Goal: Information Seeking & Learning: Learn about a topic

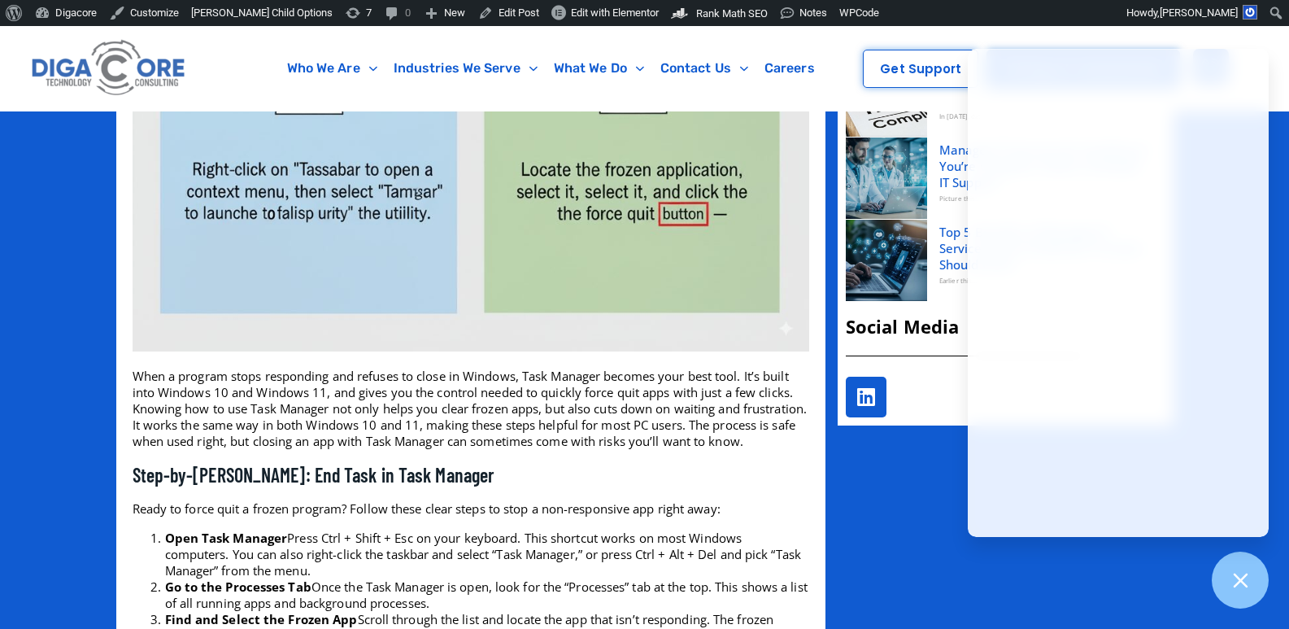
scroll to position [1006, 0]
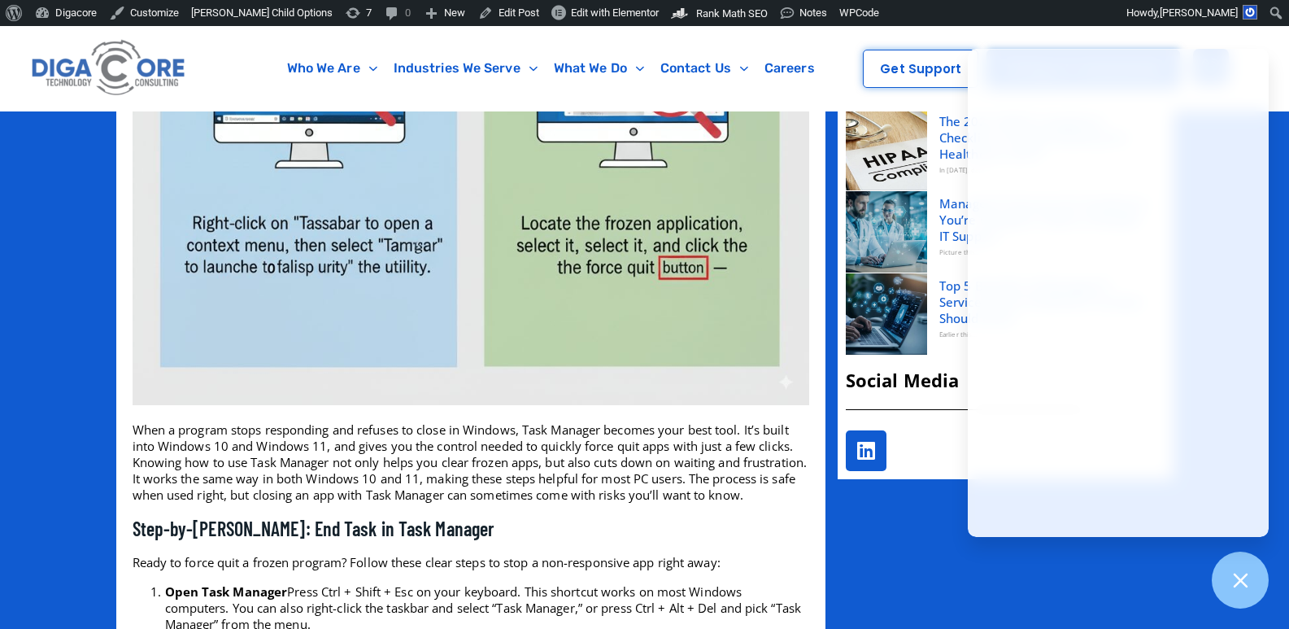
drag, startPoint x: 1301, startPoint y: 39, endPoint x: 1301, endPoint y: 99, distance: 60.2
drag, startPoint x: 1241, startPoint y: 603, endPoint x: 1210, endPoint y: 540, distance: 70.2
click at [1241, 602] on div at bounding box center [1240, 580] width 57 height 57
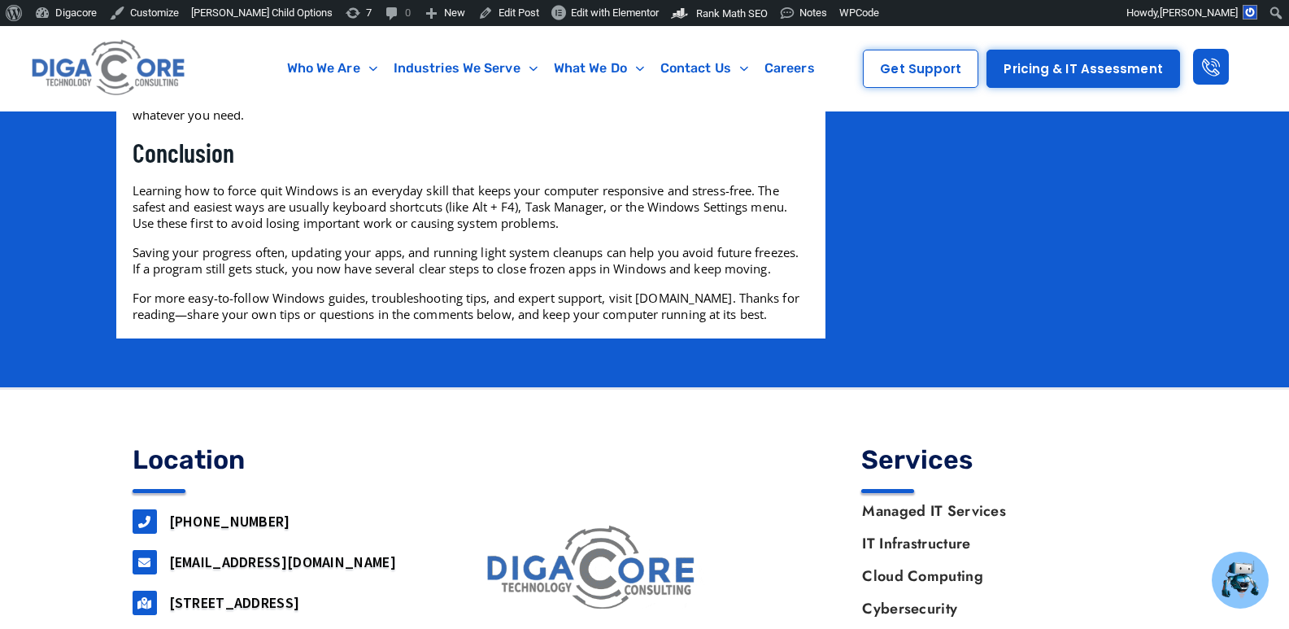
scroll to position [9393, 0]
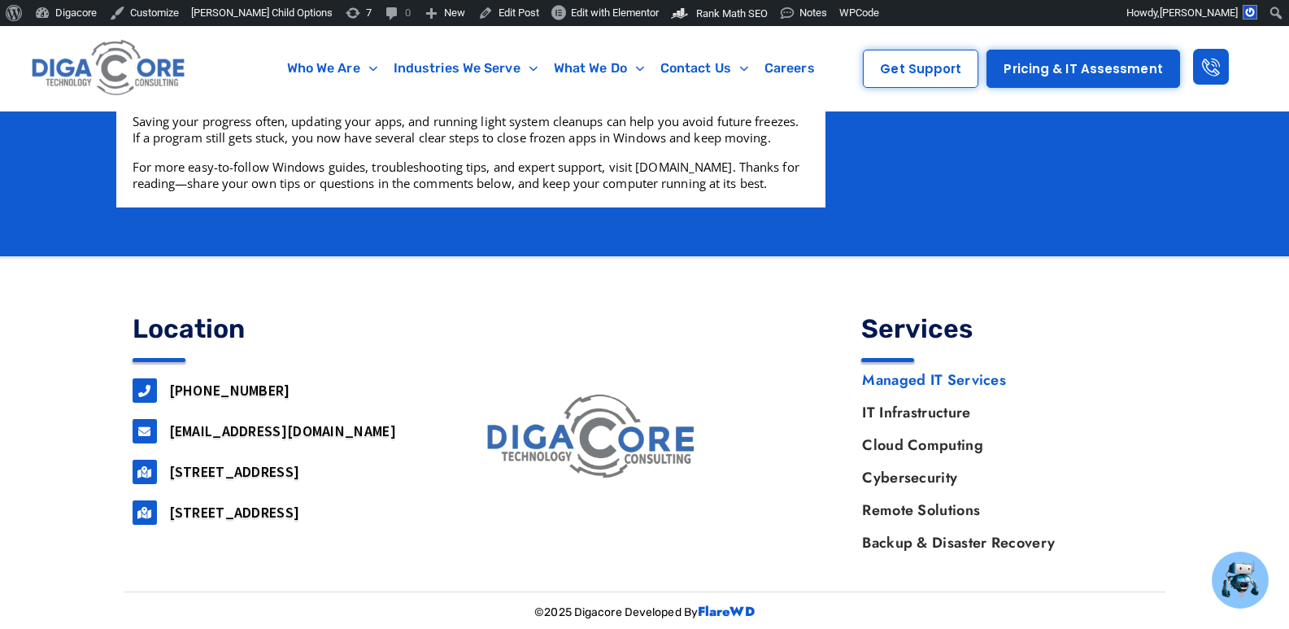
click at [878, 380] on link "Managed IT Services" at bounding box center [1001, 380] width 311 height 33
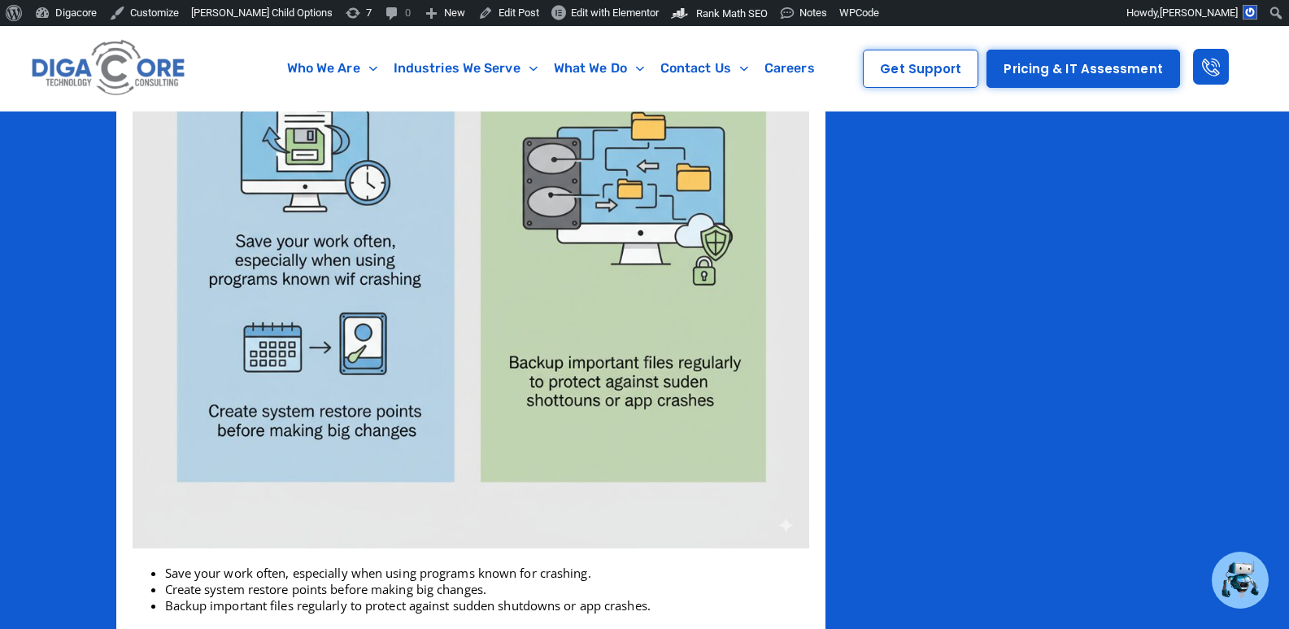
scroll to position [8365, 0]
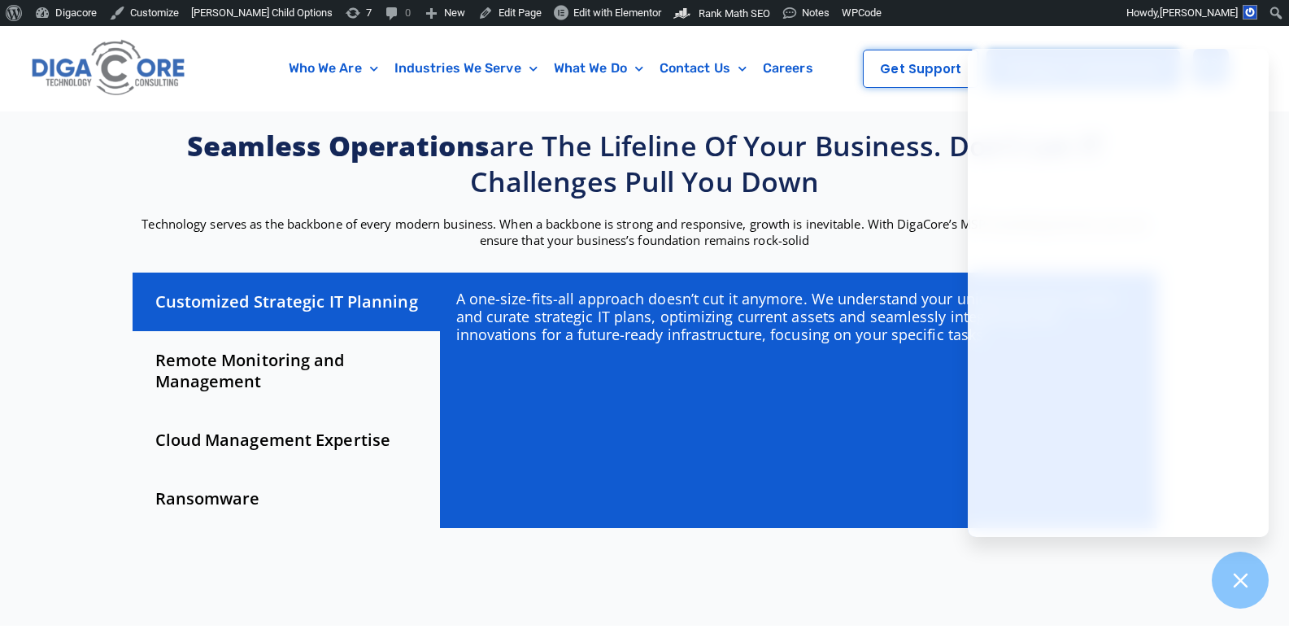
click at [266, 351] on div "Remote Monitoring and Management" at bounding box center [286, 371] width 307 height 80
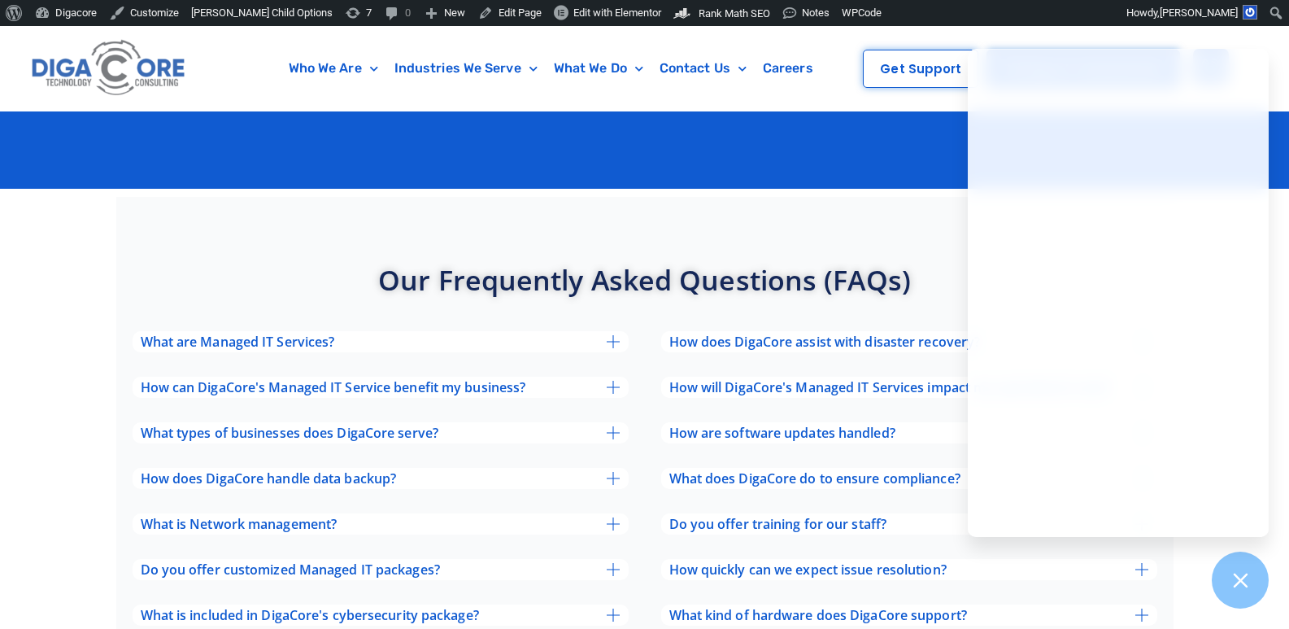
scroll to position [5288, 0]
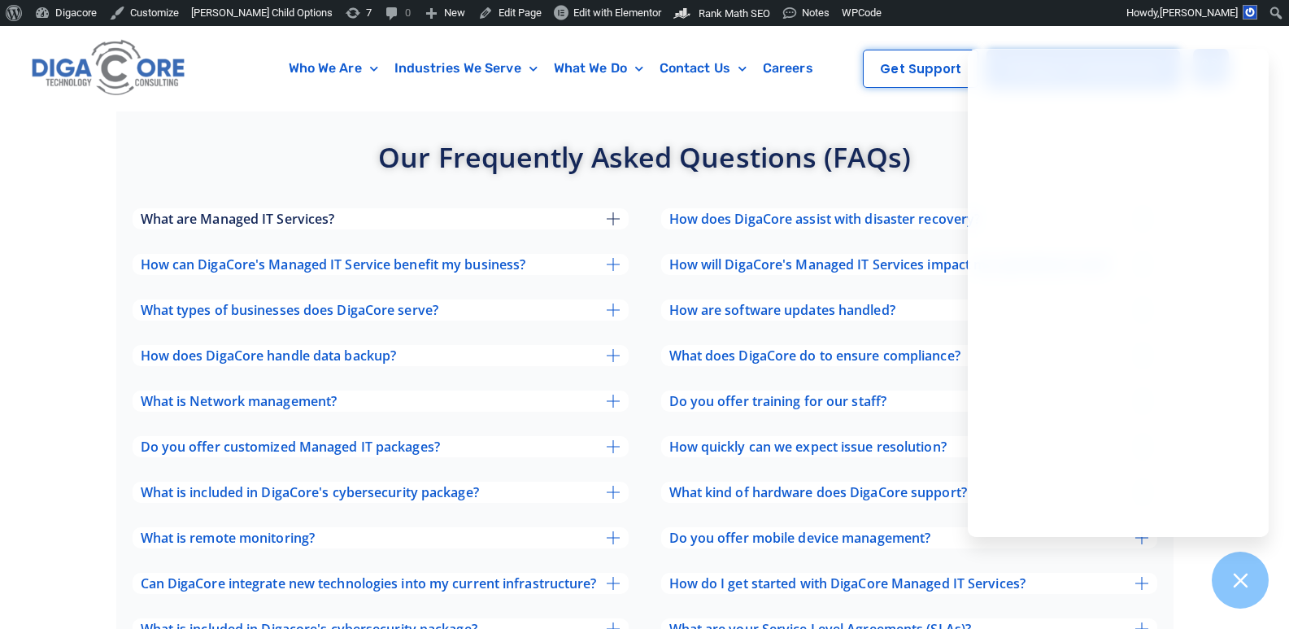
click at [571, 208] on div "What are Managed IT Services?" at bounding box center [381, 218] width 496 height 21
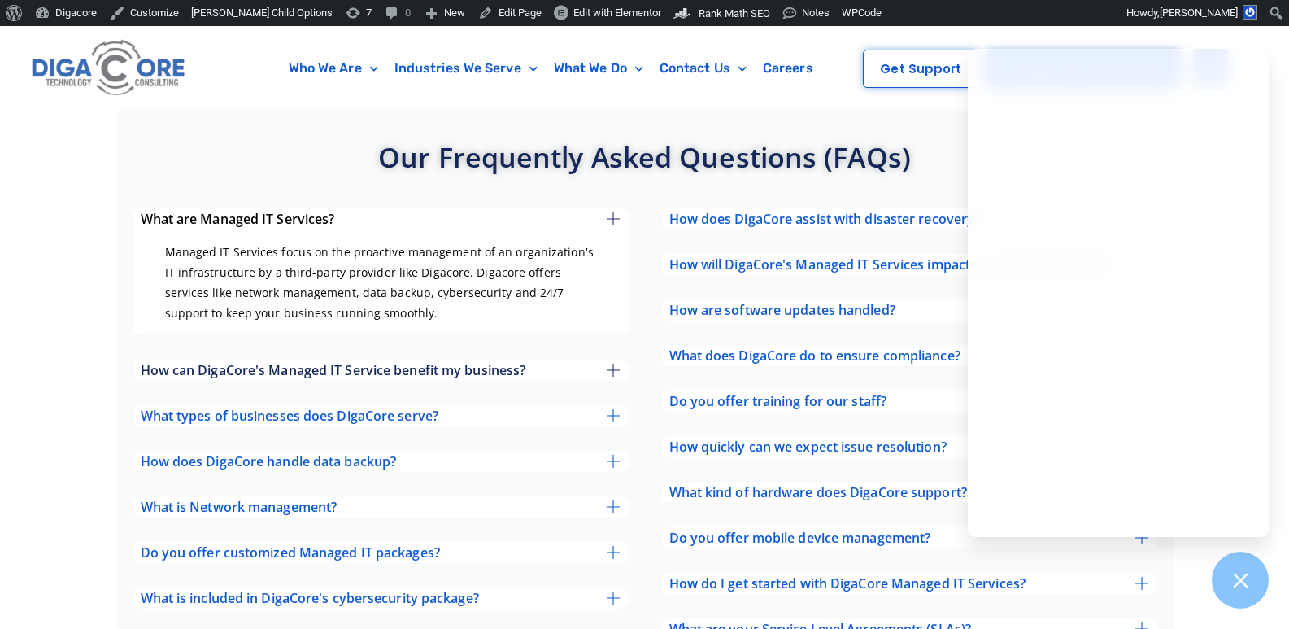
click at [582, 360] on div "How can DigaCore's Managed IT Service benefit my business?" at bounding box center [381, 370] width 496 height 21
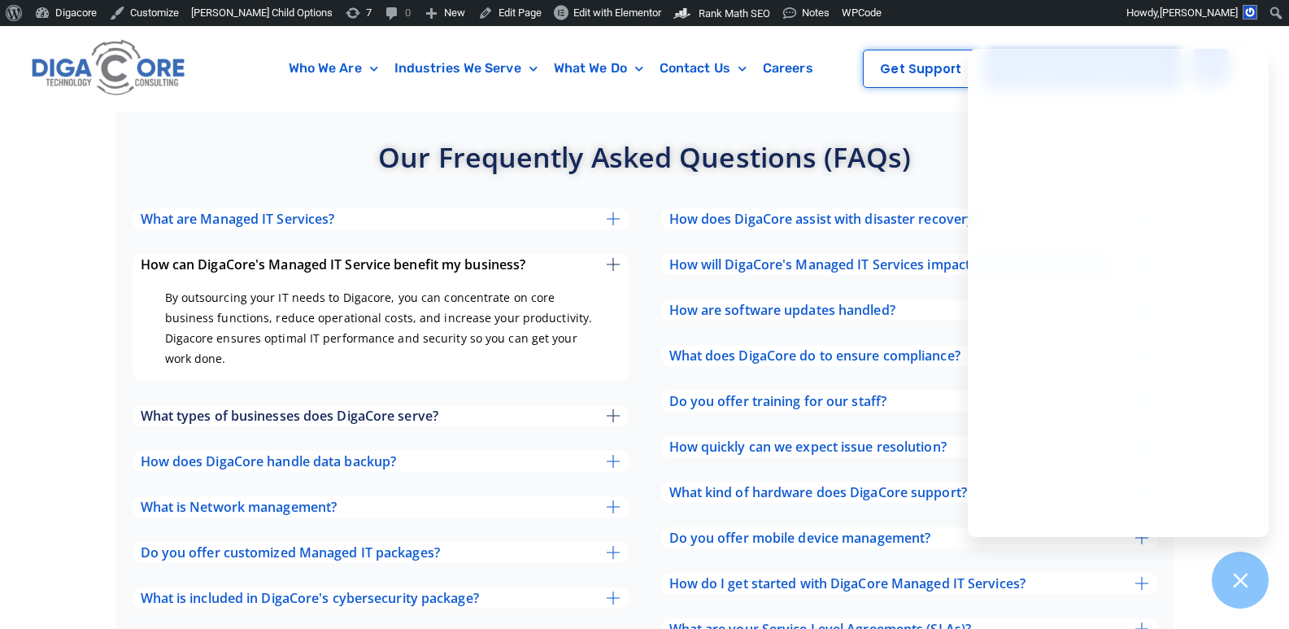
click at [565, 405] on div "What types of businesses does DigaCore serve?" at bounding box center [381, 415] width 496 height 21
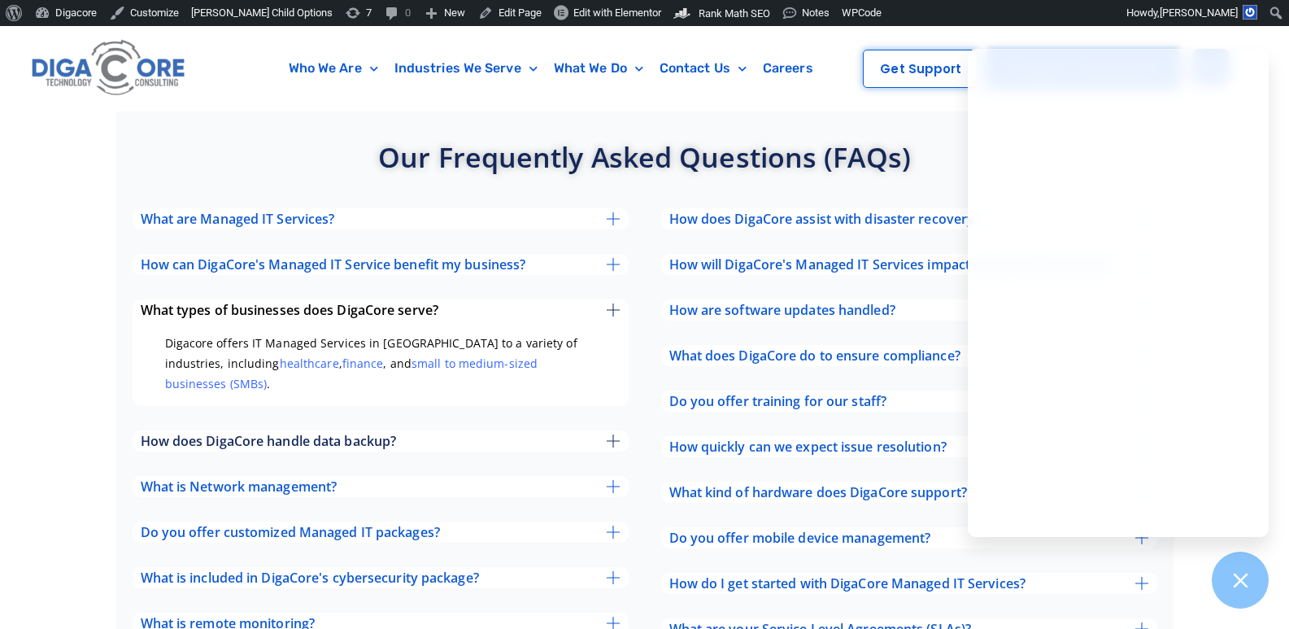
click at [574, 430] on div "How does DigaCore handle data backup?" at bounding box center [381, 440] width 496 height 21
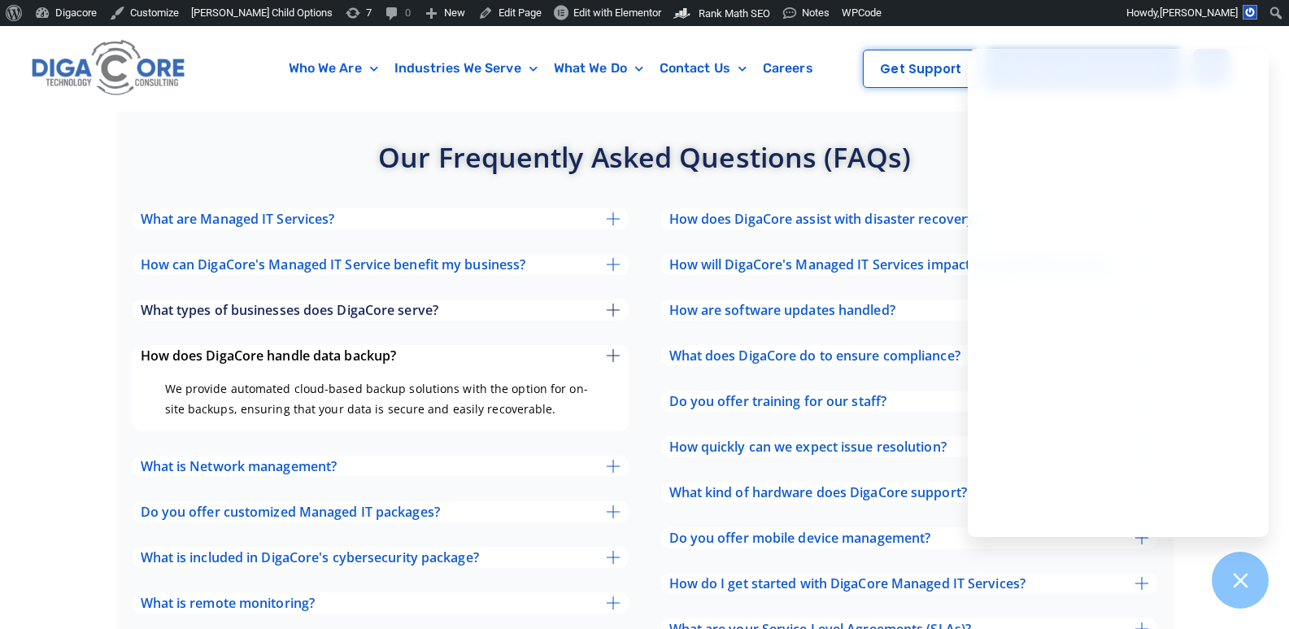
click at [578, 299] on div "What types of businesses does DigaCore serve?" at bounding box center [381, 309] width 496 height 21
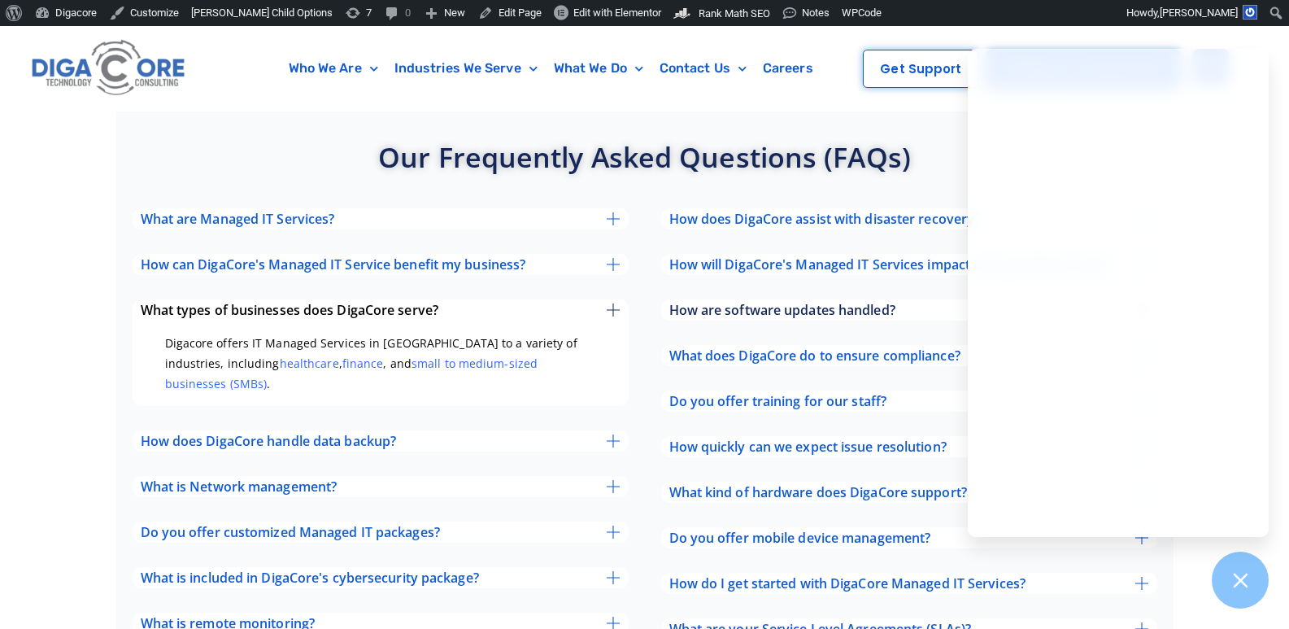
click at [779, 303] on span "How are software updates handled?" at bounding box center [782, 309] width 226 height 13
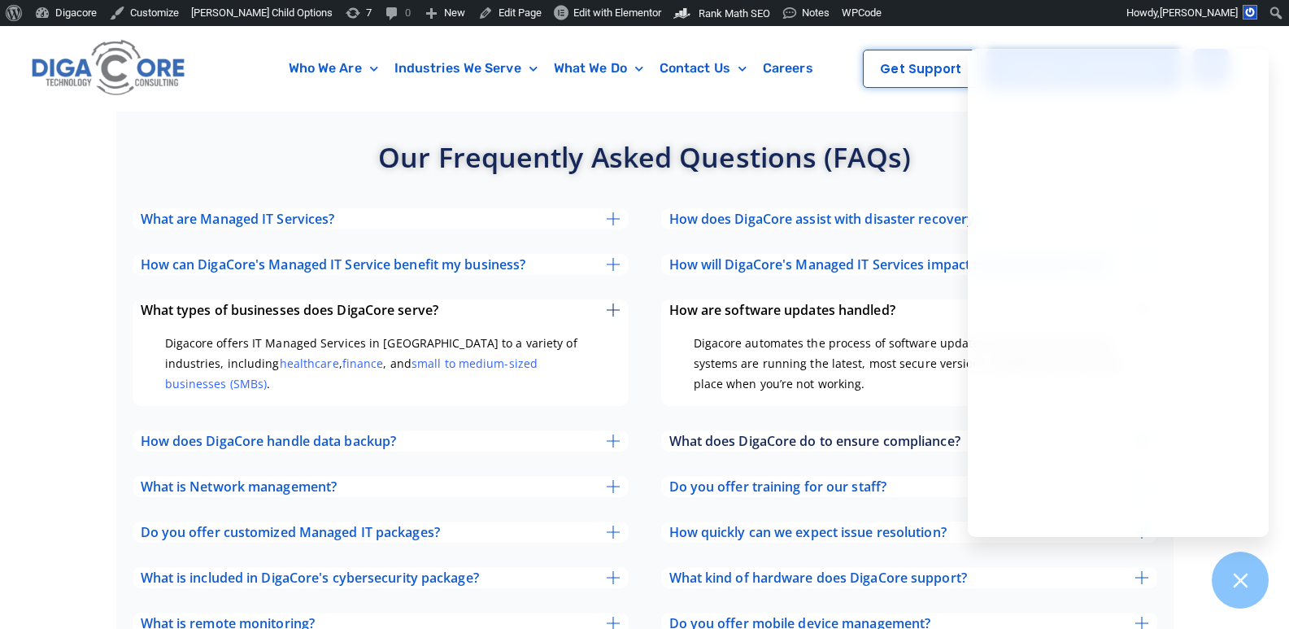
click at [767, 434] on span "What does DigaCore do to ensure compliance?" at bounding box center [814, 440] width 291 height 13
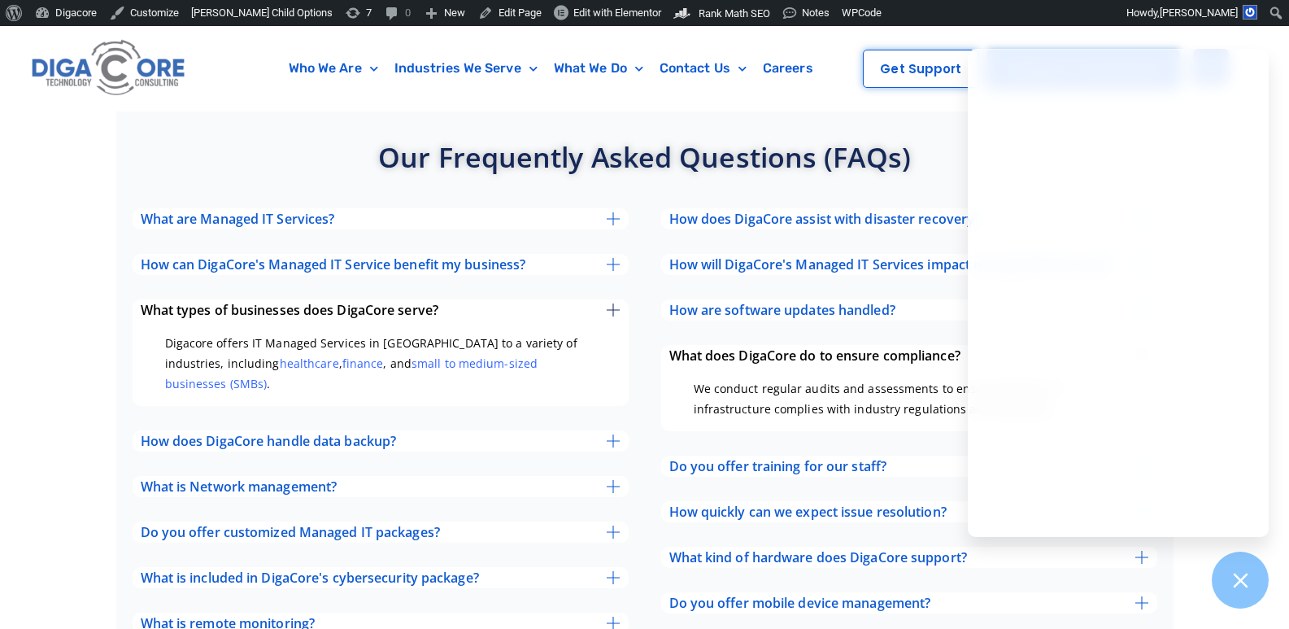
click at [753, 397] on div "How does DigaCore assist with disaster recovery? We offer disaster recovery pla…" at bounding box center [909, 456] width 496 height 496
click at [756, 460] on span "Do you offer training for our staff?" at bounding box center [778, 466] width 218 height 13
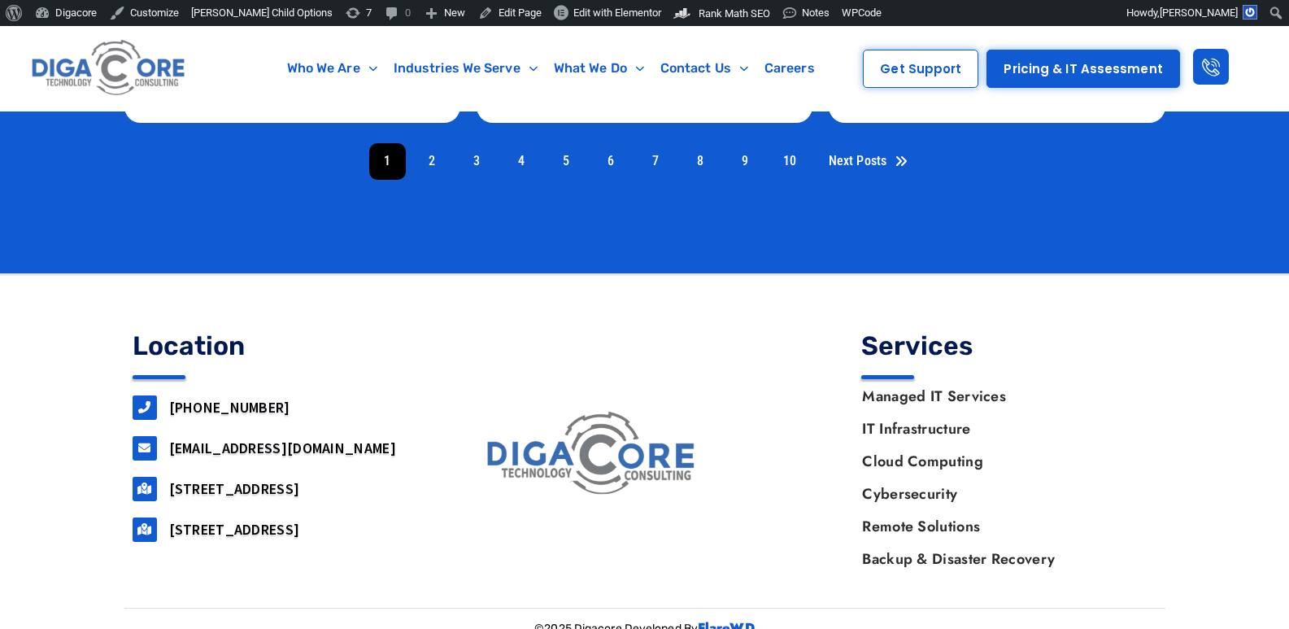
scroll to position [1098, 0]
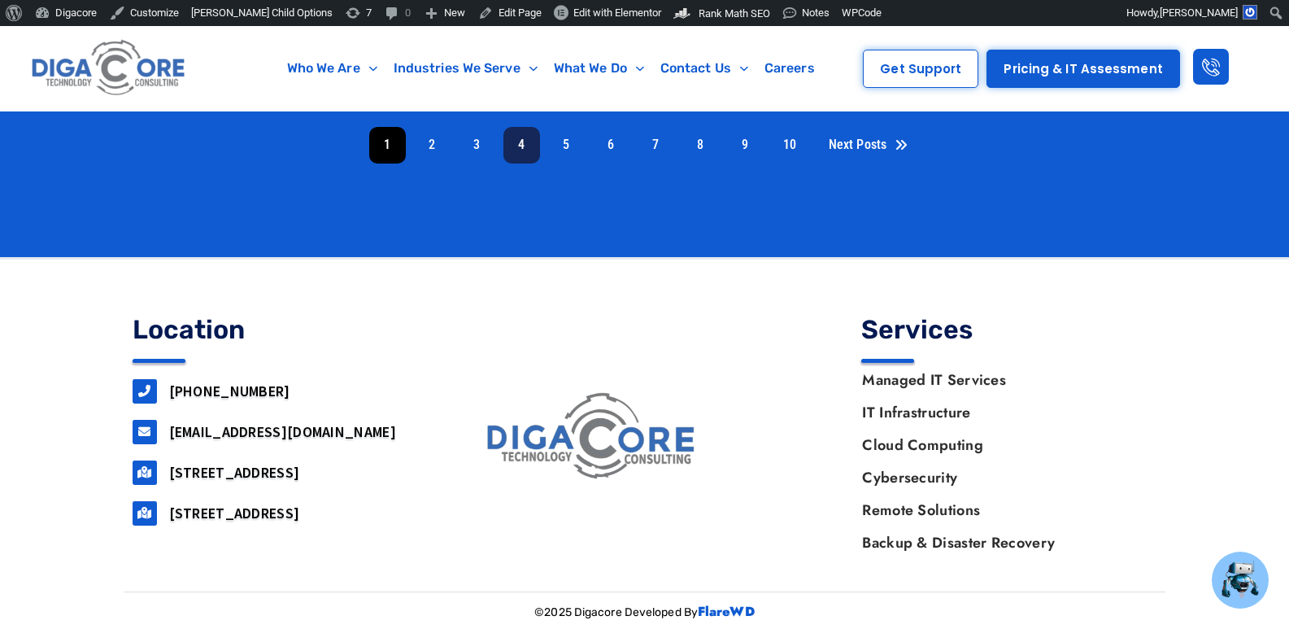
click at [530, 151] on link "4" at bounding box center [522, 145] width 37 height 37
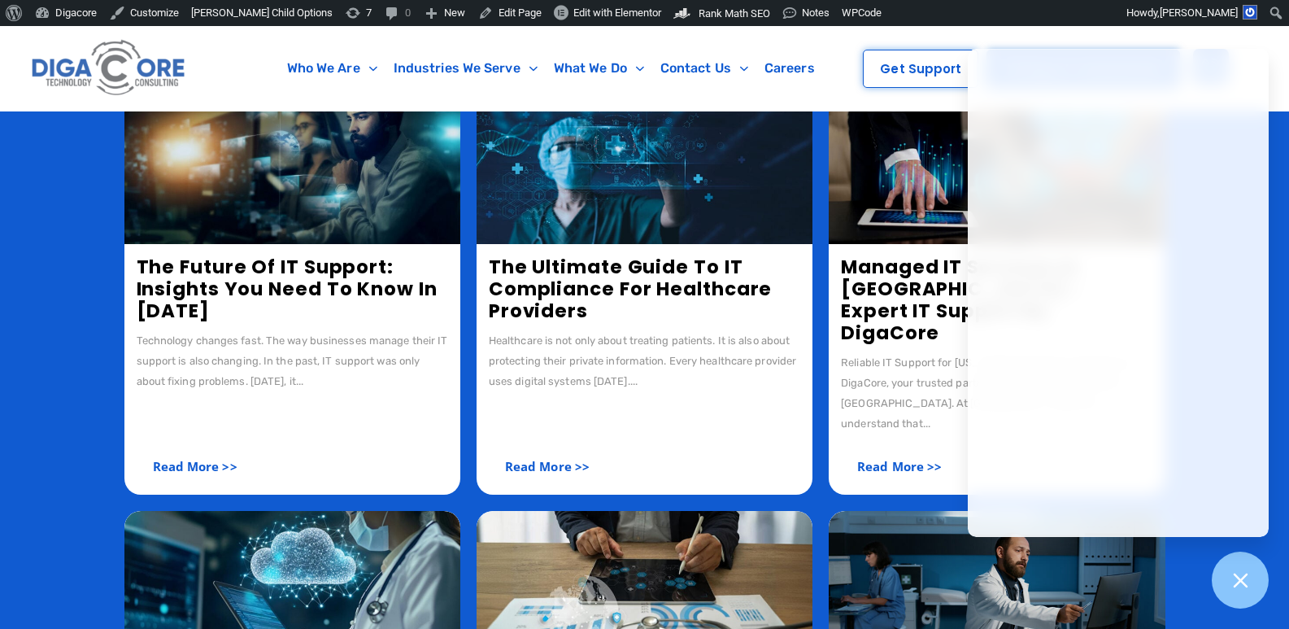
scroll to position [407, 0]
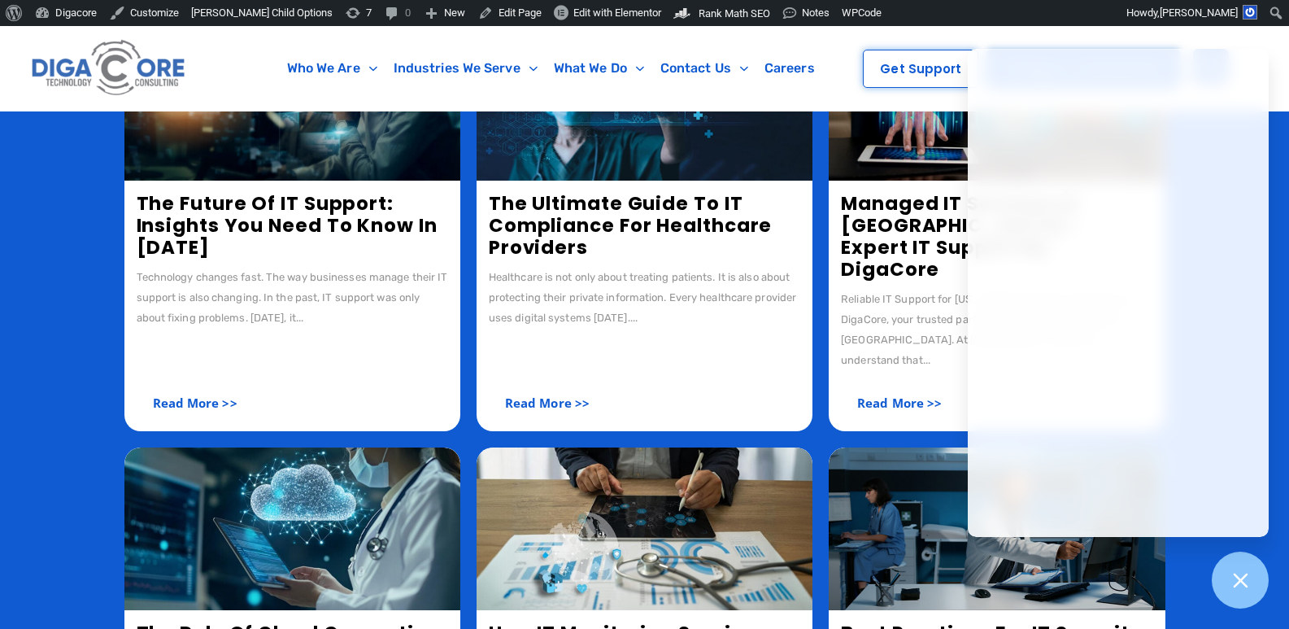
click at [852, 211] on link "Managed IT Services in [GEOGRAPHIC_DATA] - Expert IT Support by DigaCore" at bounding box center [961, 236] width 241 height 92
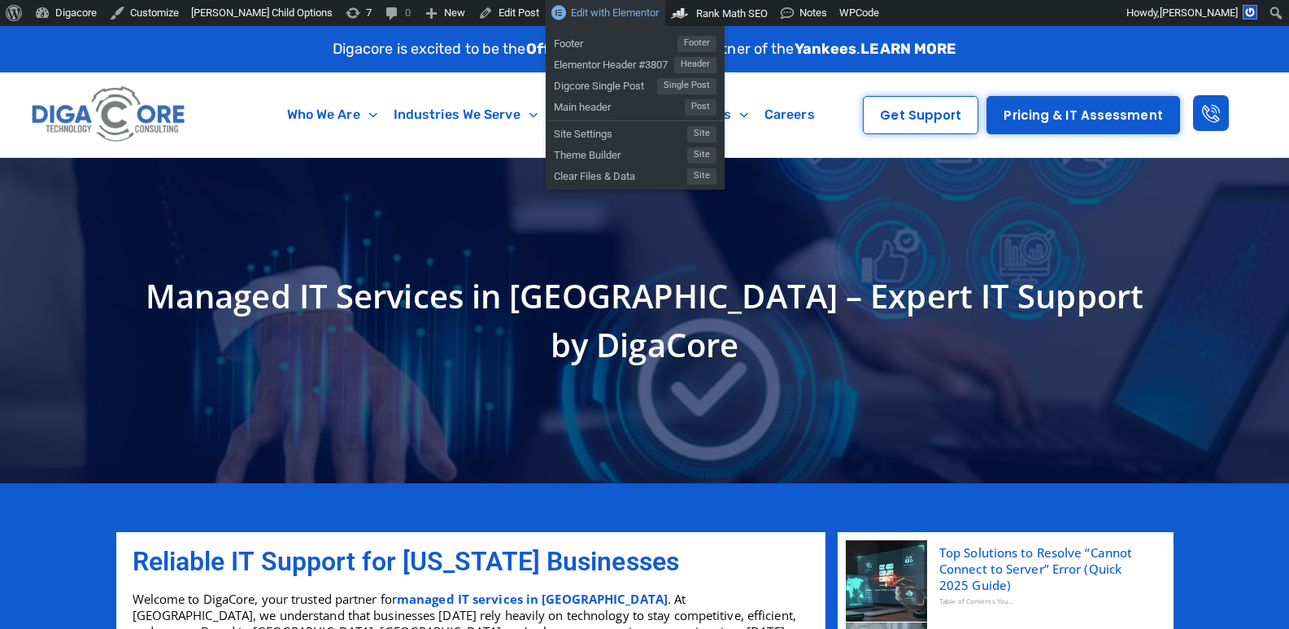
click at [571, 19] on span "Edit with Elementor" at bounding box center [615, 13] width 88 height 12
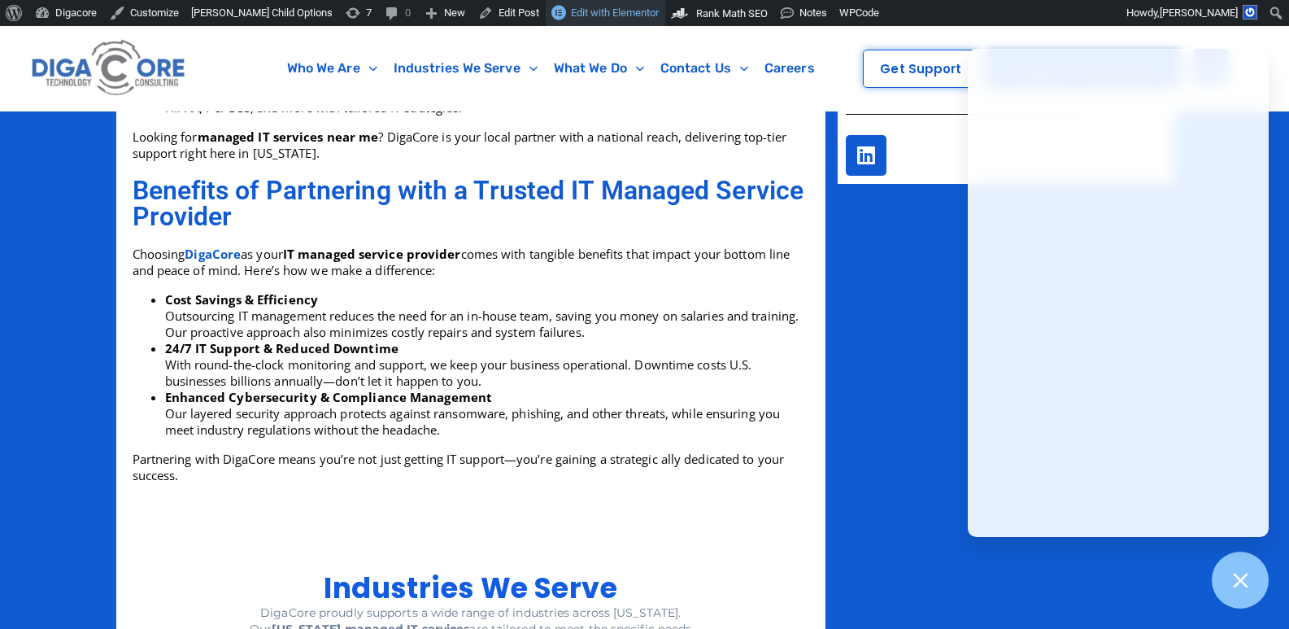
scroll to position [1790, 0]
